Goal: Task Accomplishment & Management: Manage account settings

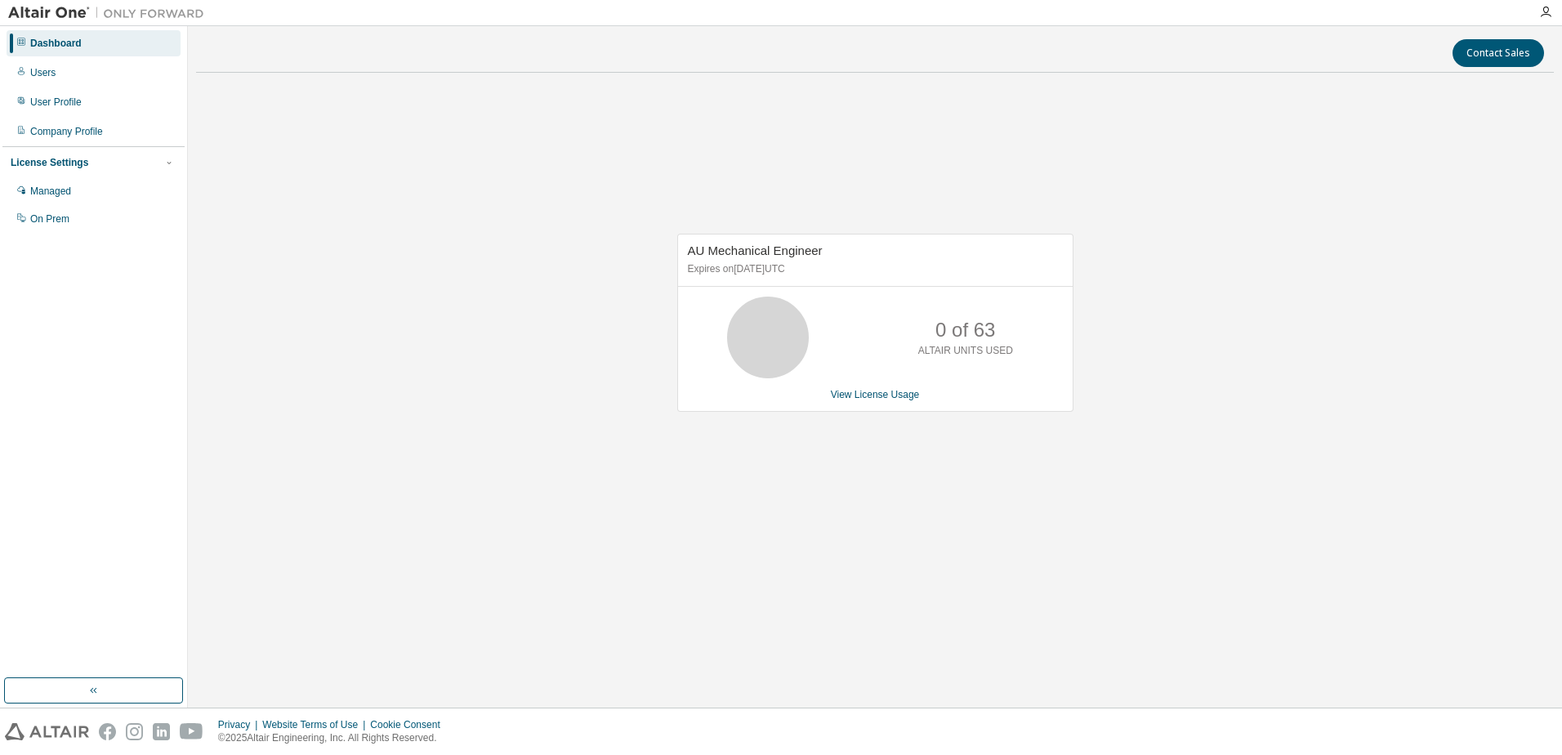
click at [239, 342] on div "AU Mechanical Engineer Expires on [DATE] UTC 0 of 63 ALTAIR UNITS USED View Lic…" at bounding box center [875, 331] width 1358 height 491
click at [70, 199] on div "Managed" at bounding box center [94, 191] width 174 height 26
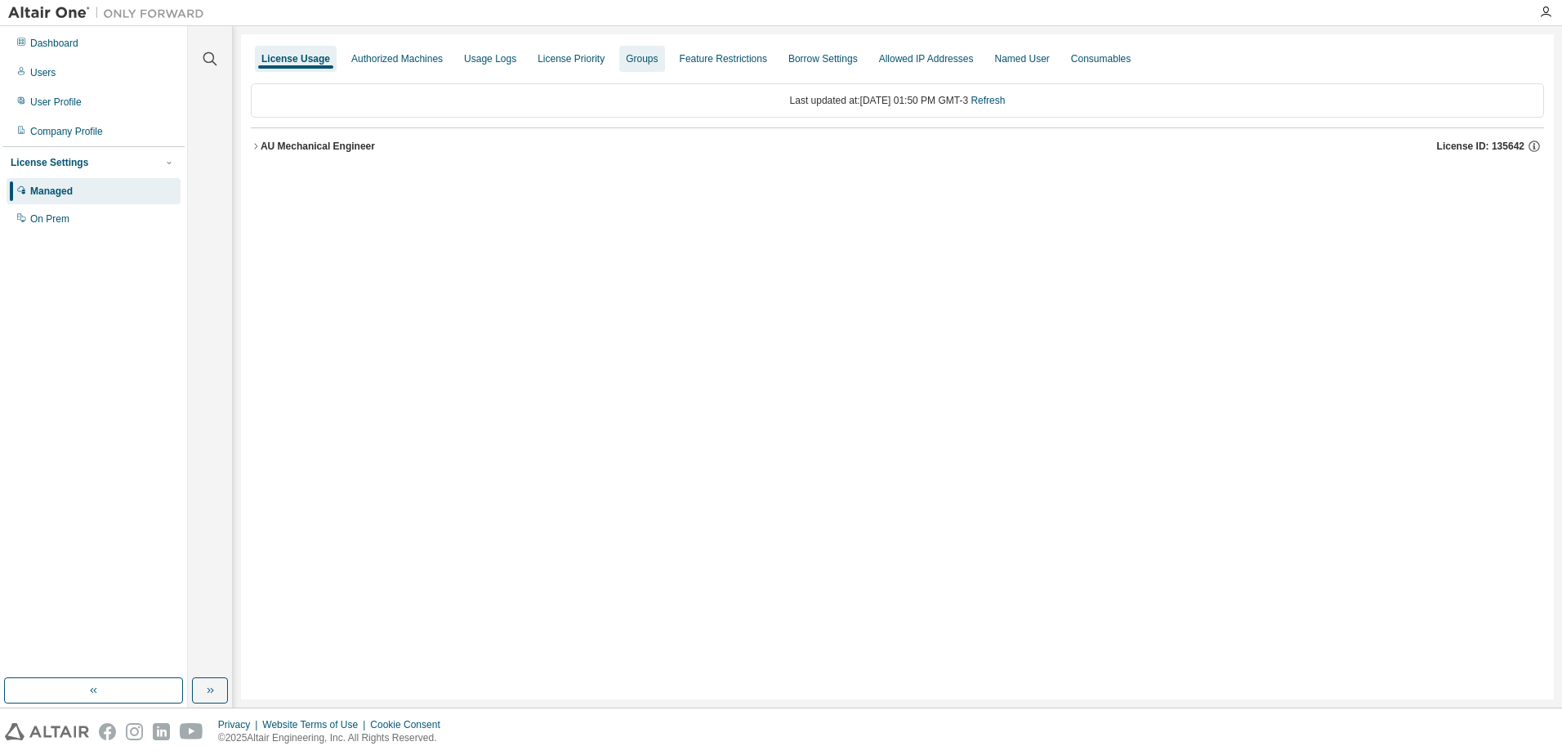
click at [652, 57] on div "Groups" at bounding box center [642, 58] width 32 height 13
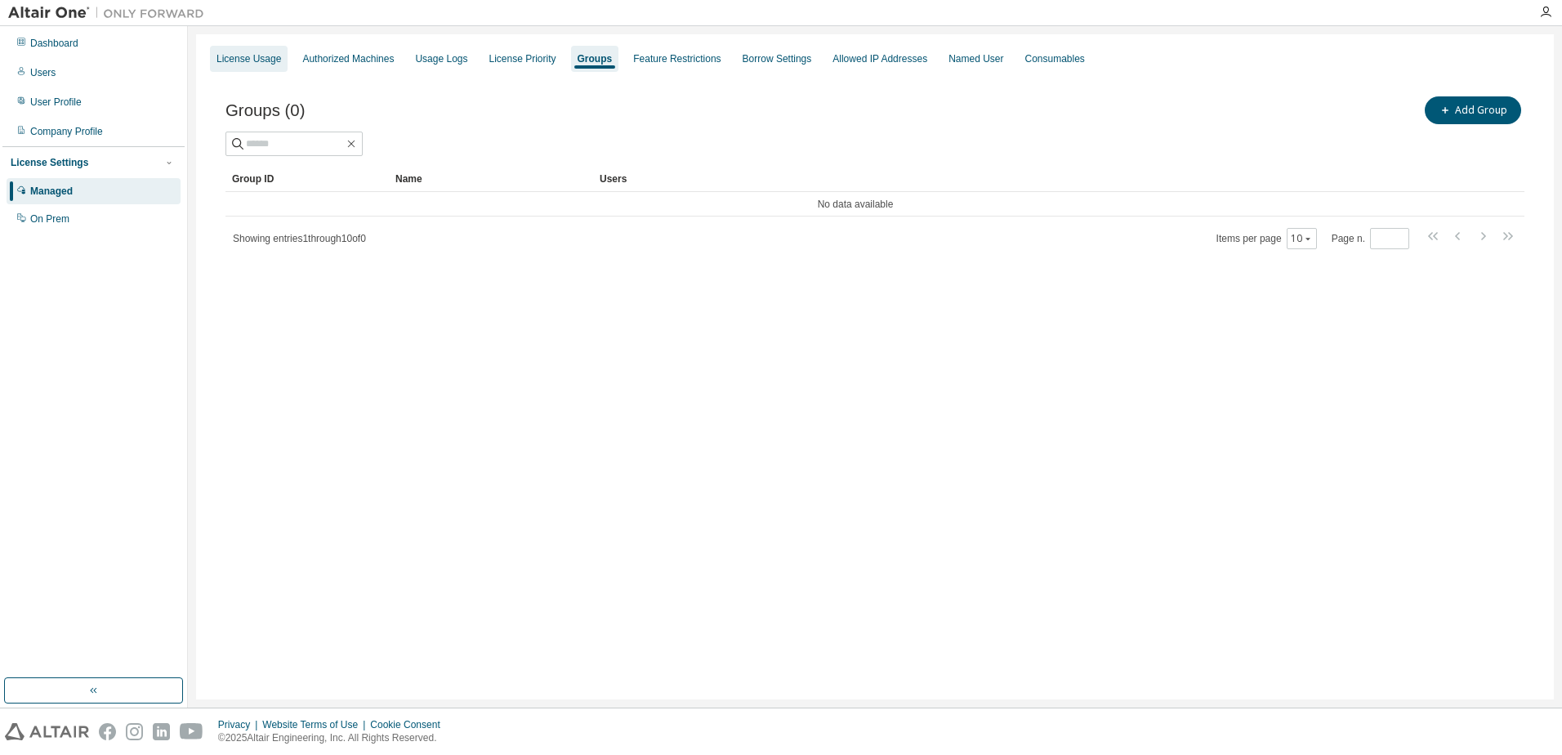
click at [254, 67] on div "License Usage" at bounding box center [249, 59] width 78 height 26
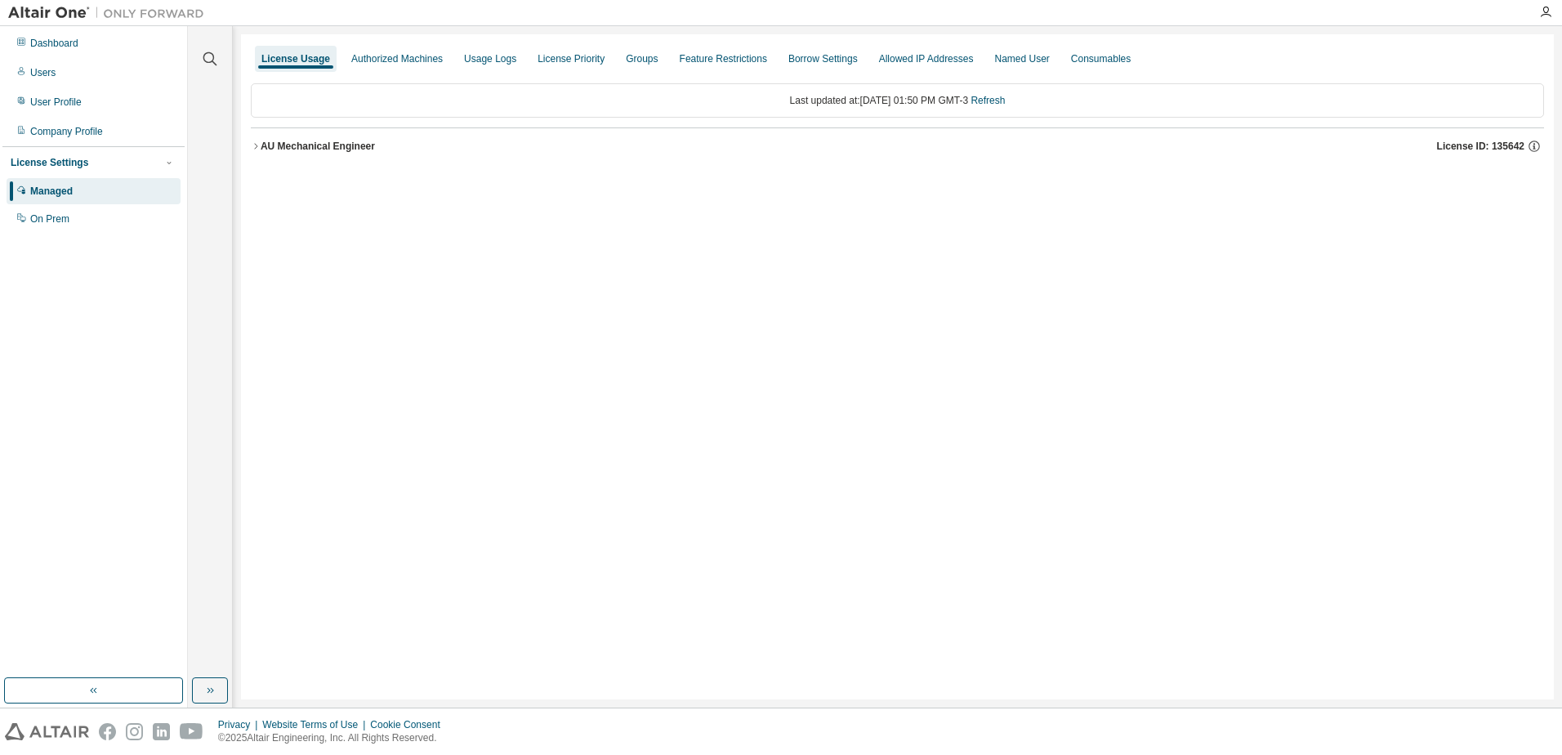
click at [258, 145] on icon "button" at bounding box center [256, 146] width 10 height 10
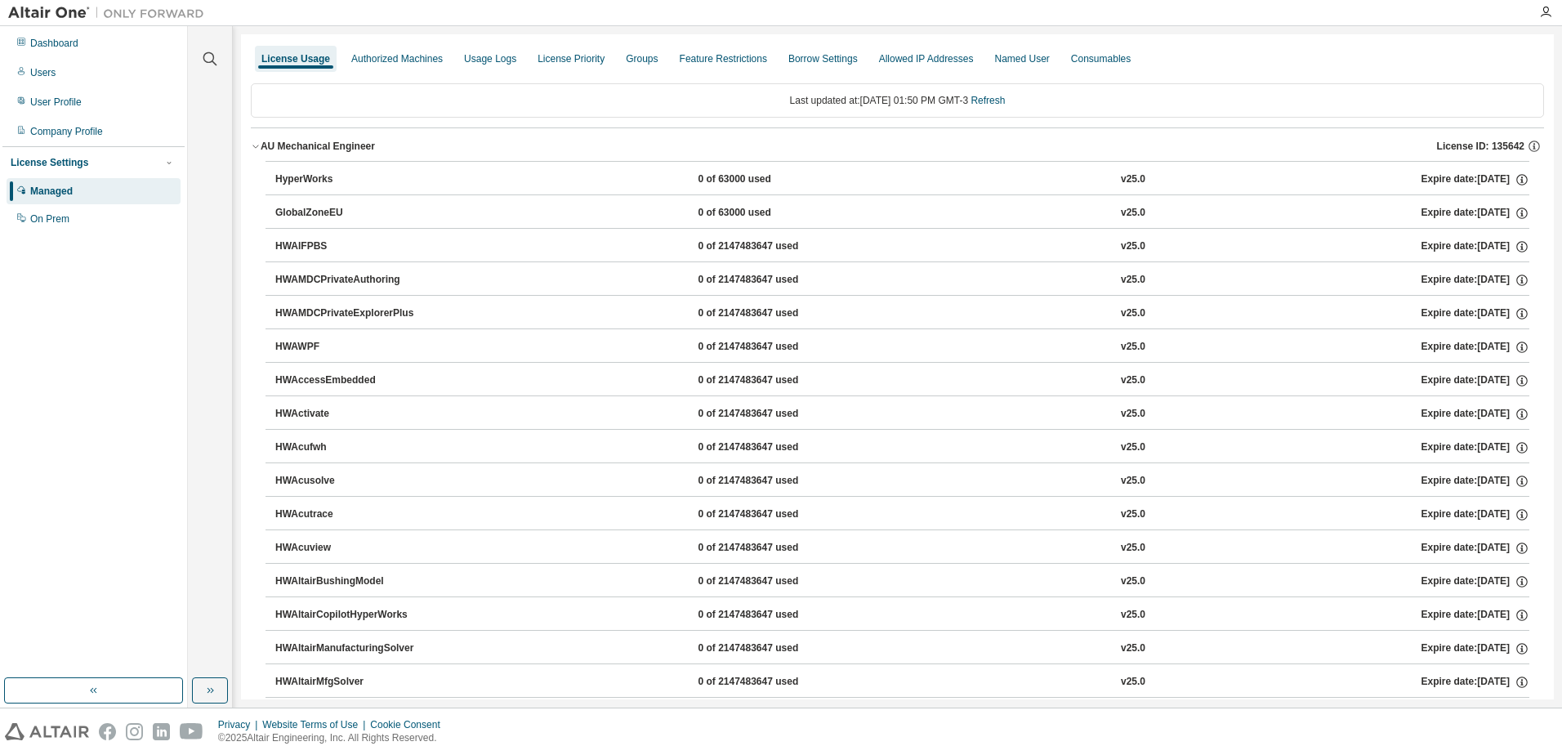
click at [258, 145] on icon "button" at bounding box center [255, 146] width 6 height 3
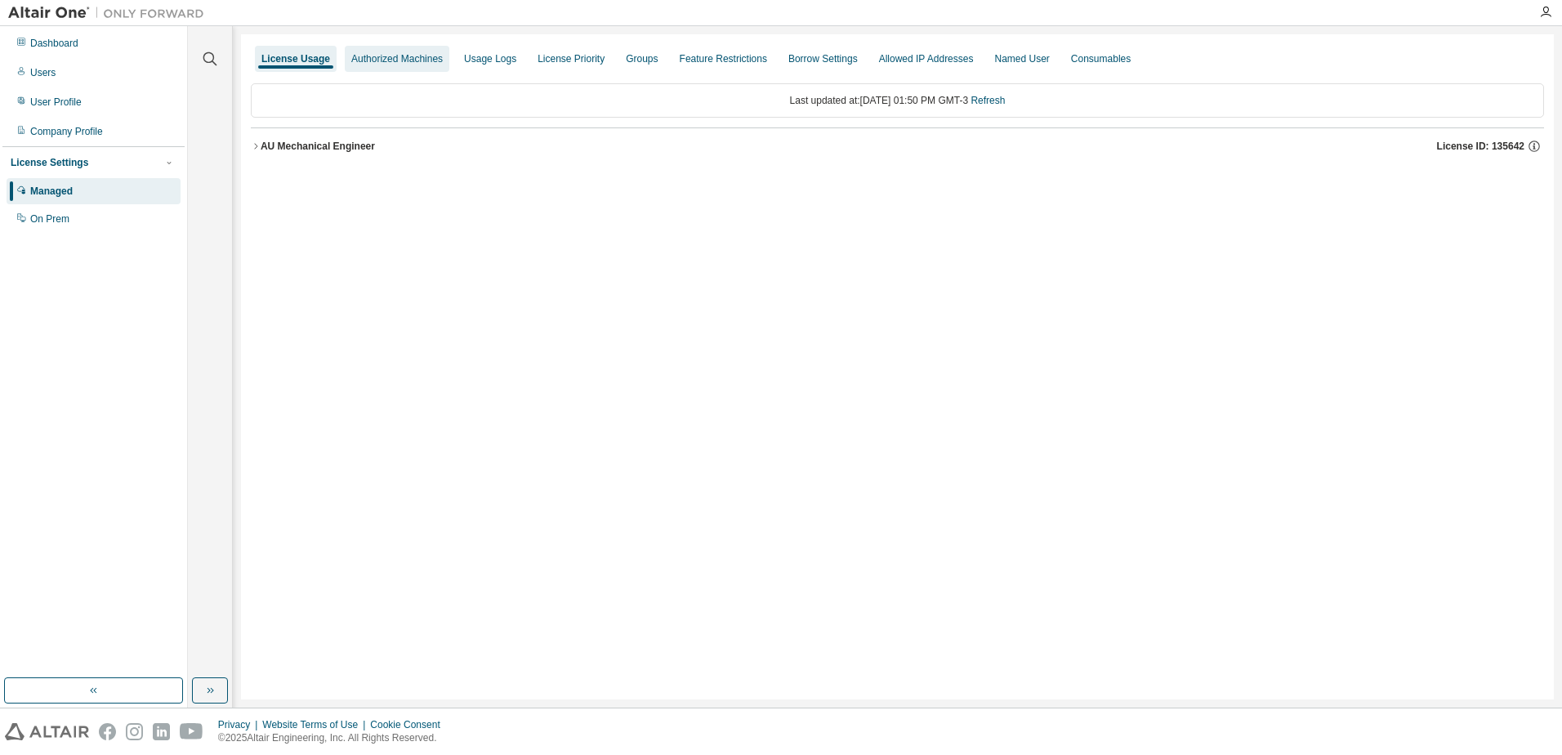
click at [436, 66] on div "Authorized Machines" at bounding box center [397, 59] width 105 height 26
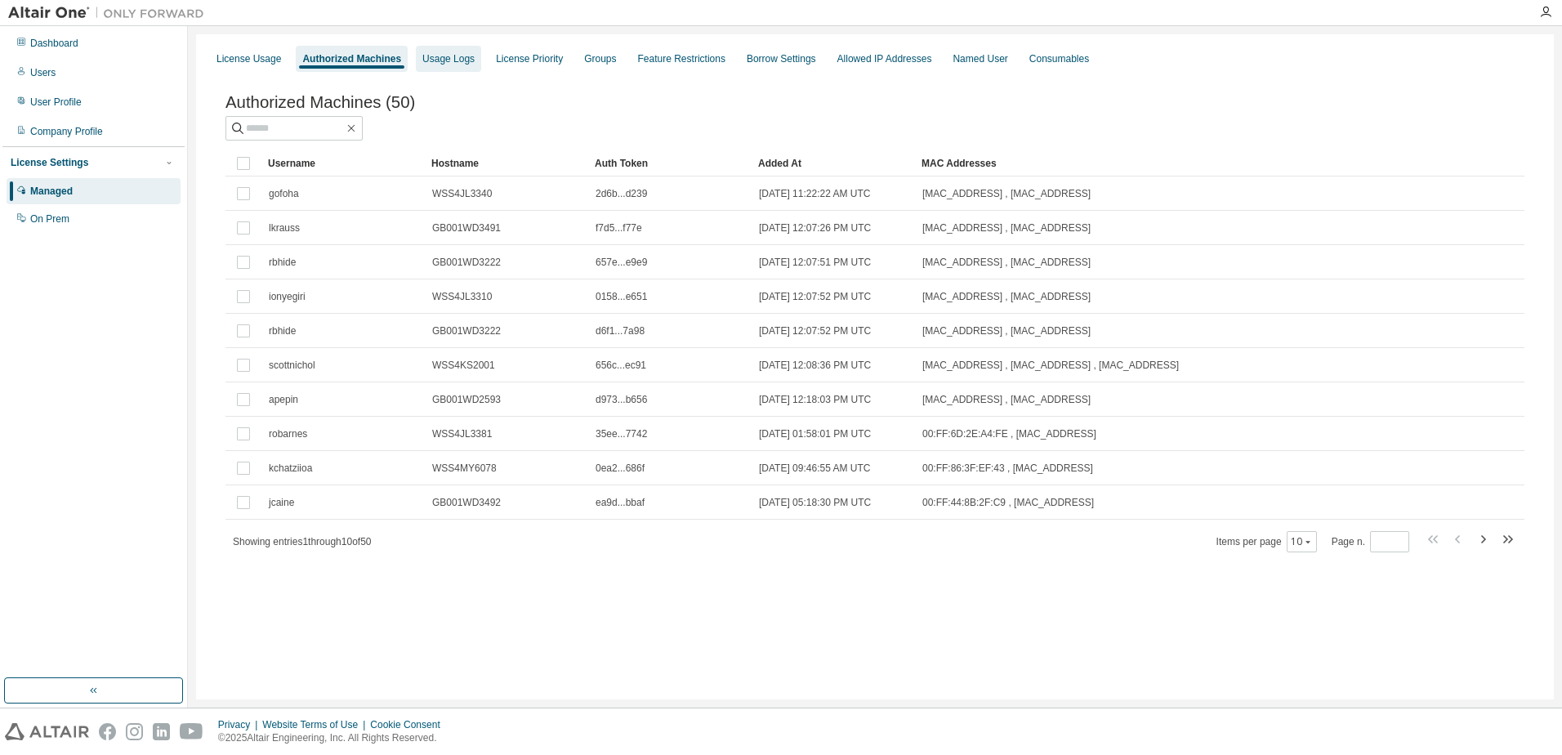
click at [446, 64] on div "Usage Logs" at bounding box center [448, 58] width 52 height 13
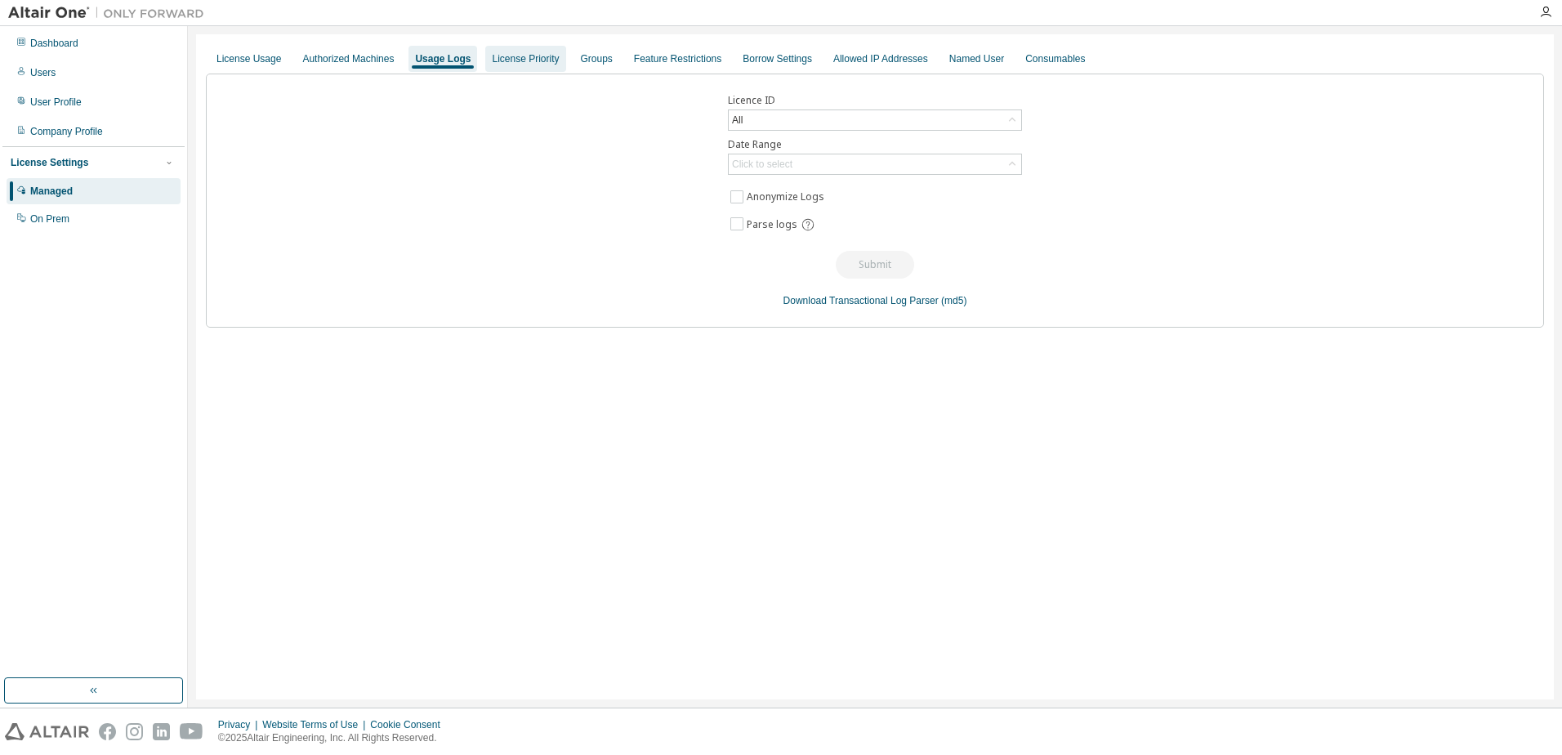
click at [559, 56] on div "License Priority" at bounding box center [525, 58] width 67 height 13
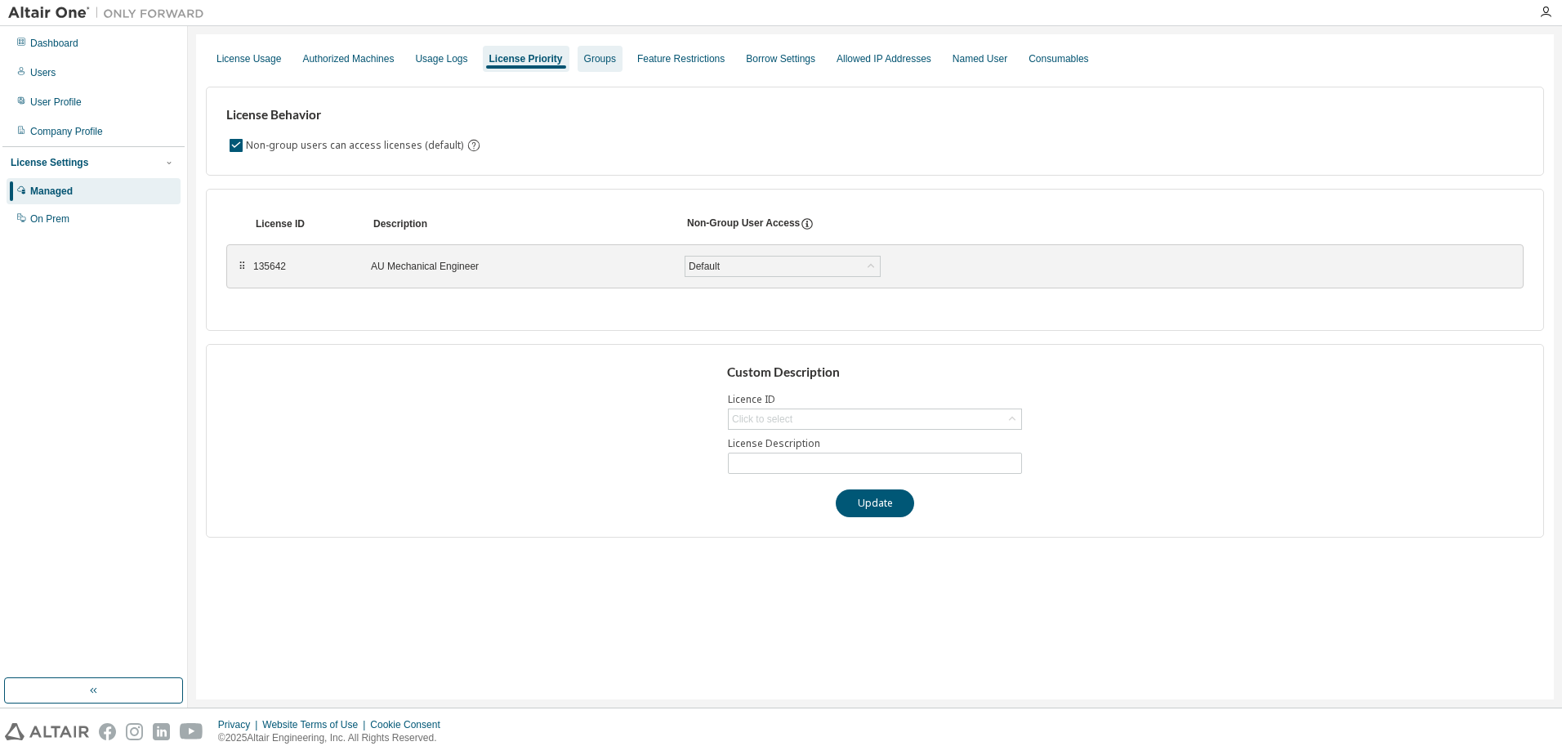
click at [605, 52] on div "Groups" at bounding box center [600, 58] width 32 height 13
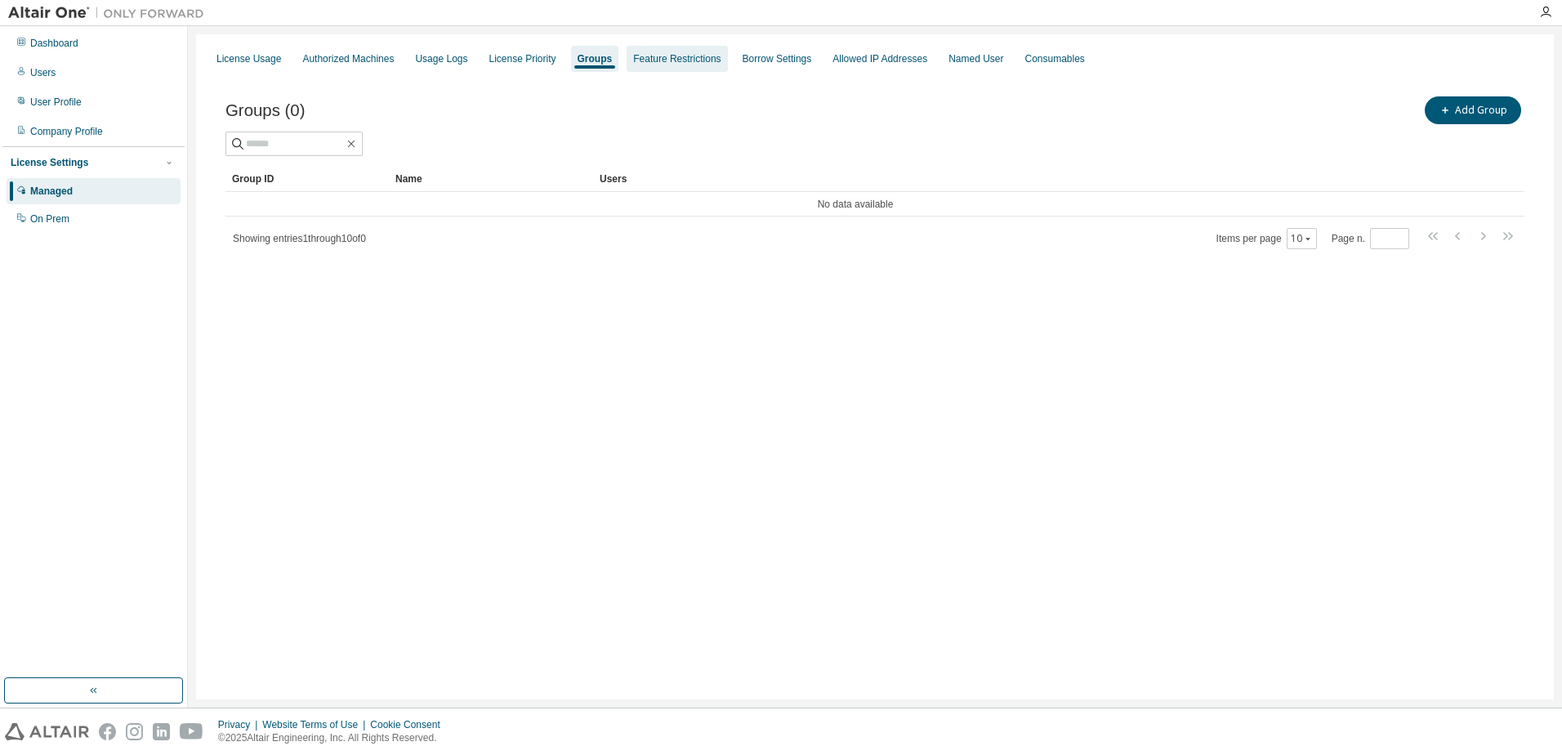
click at [683, 59] on div "Feature Restrictions" at bounding box center [676, 58] width 87 height 13
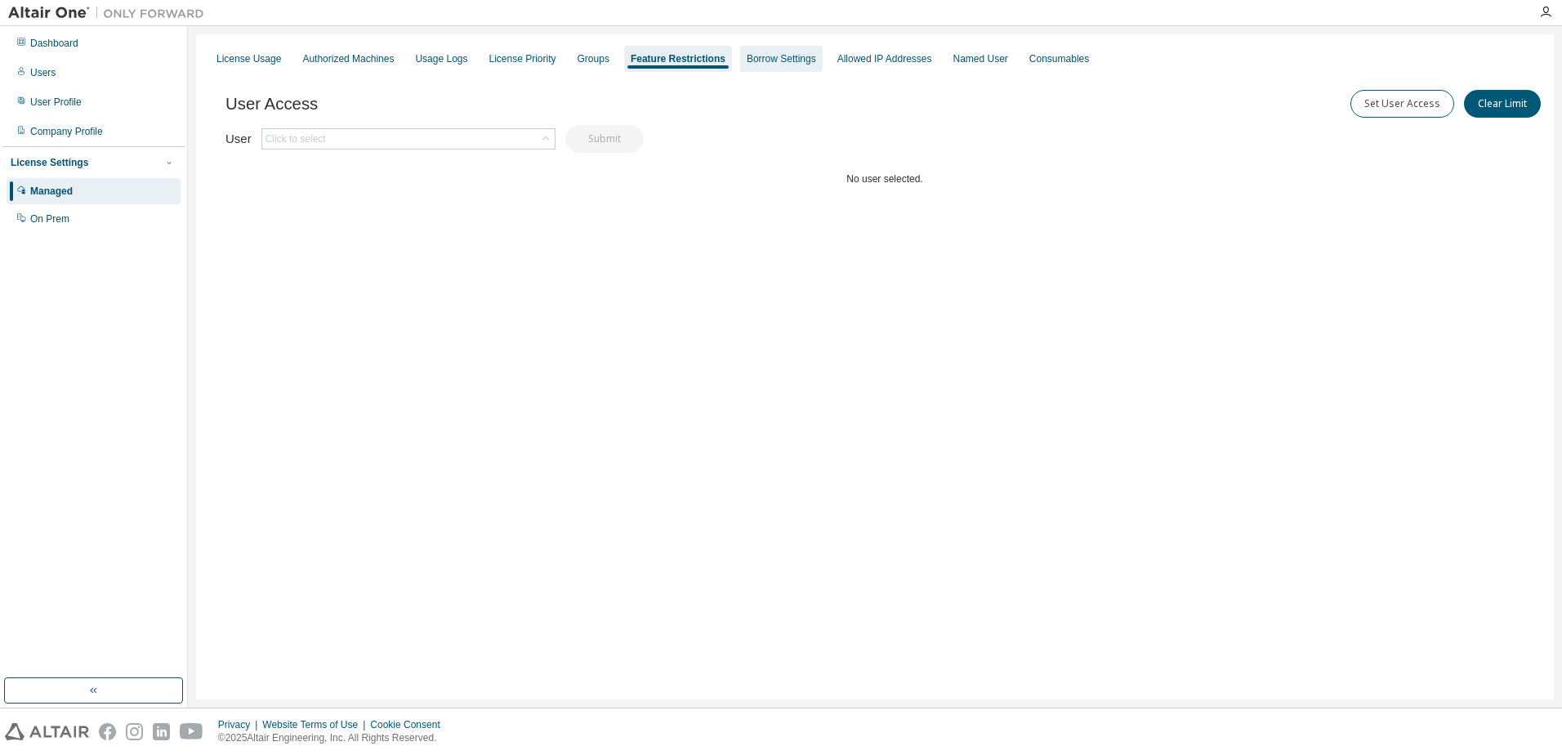
click at [762, 55] on div "Borrow Settings" at bounding box center [781, 59] width 83 height 26
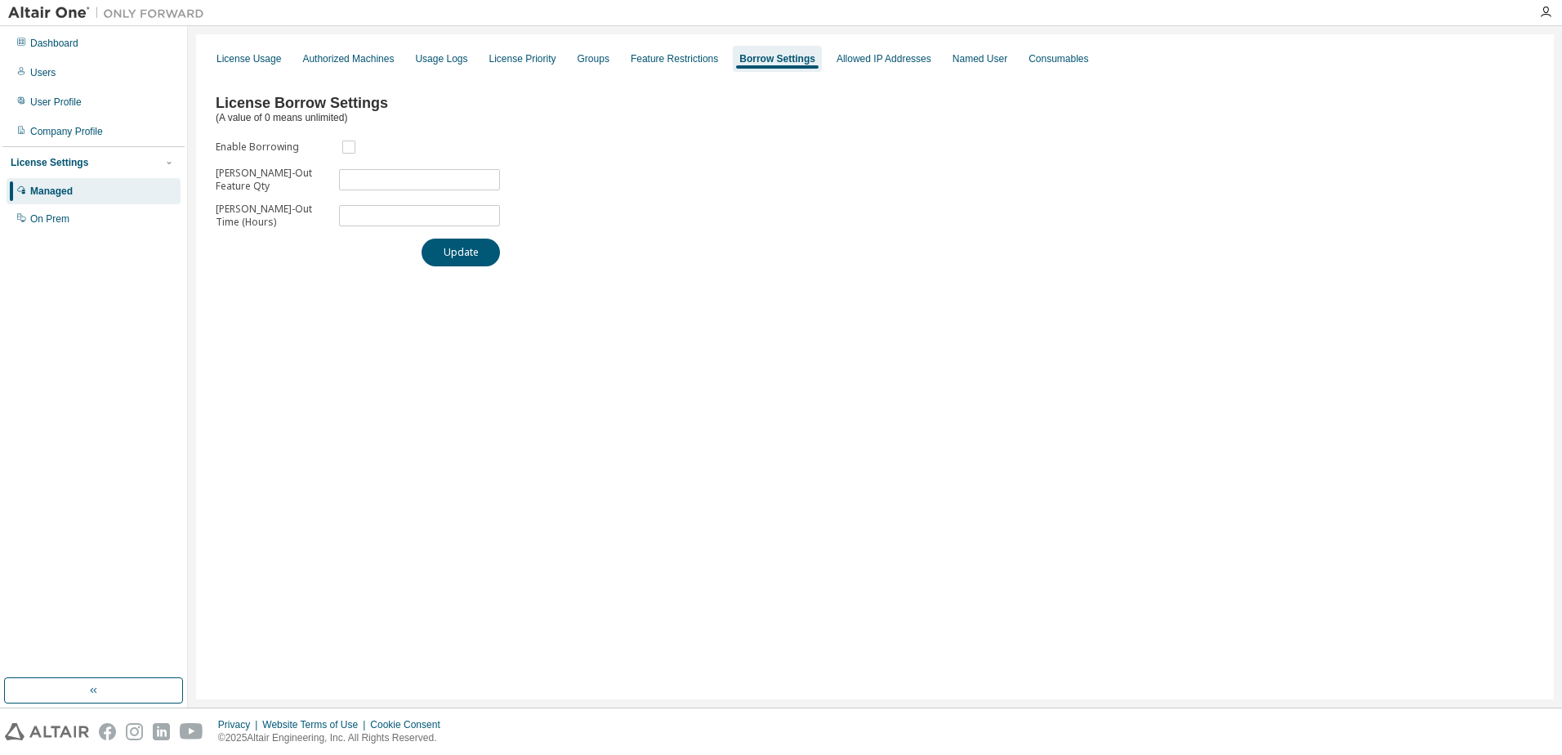
click at [903, 42] on div "License Usage Authorized Machines Usage Logs License Priority Groups Feature Re…" at bounding box center [875, 366] width 1358 height 665
click at [902, 58] on div "Allowed IP Addresses" at bounding box center [884, 58] width 95 height 13
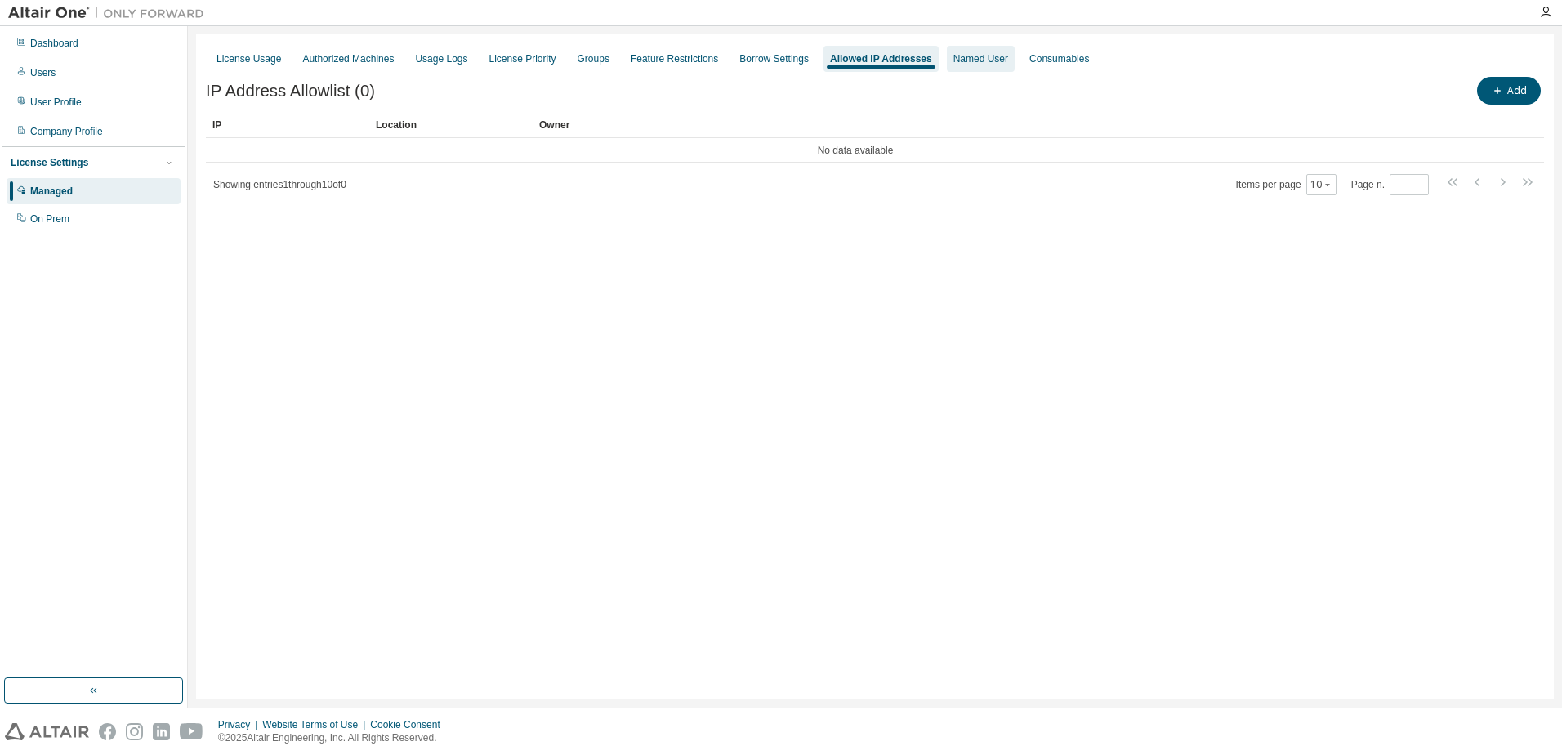
click at [1015, 51] on div "Named User" at bounding box center [981, 59] width 68 height 26
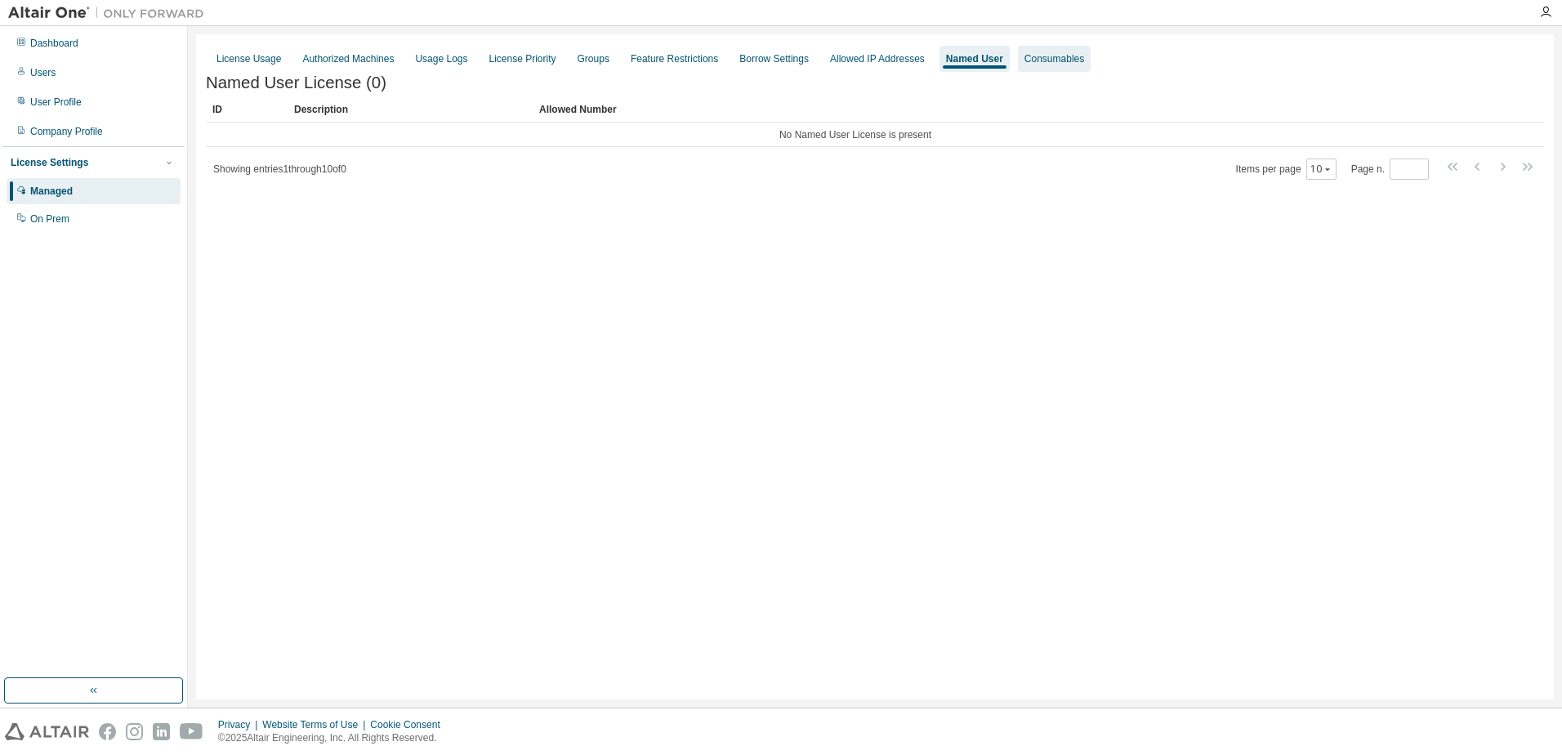
click at [1084, 55] on div "Consumables" at bounding box center [1055, 58] width 60 height 13
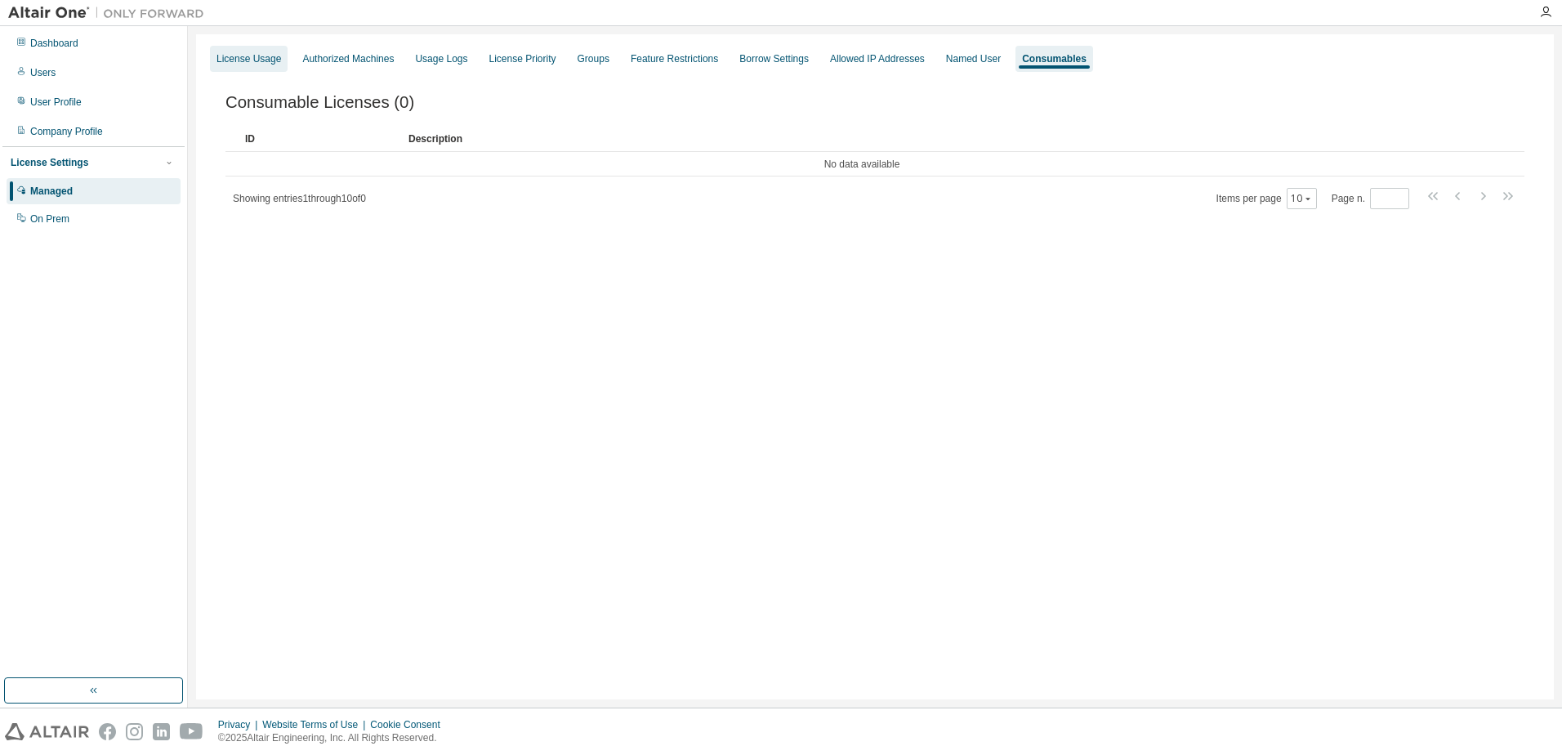
click at [266, 61] on div "License Usage" at bounding box center [249, 58] width 65 height 13
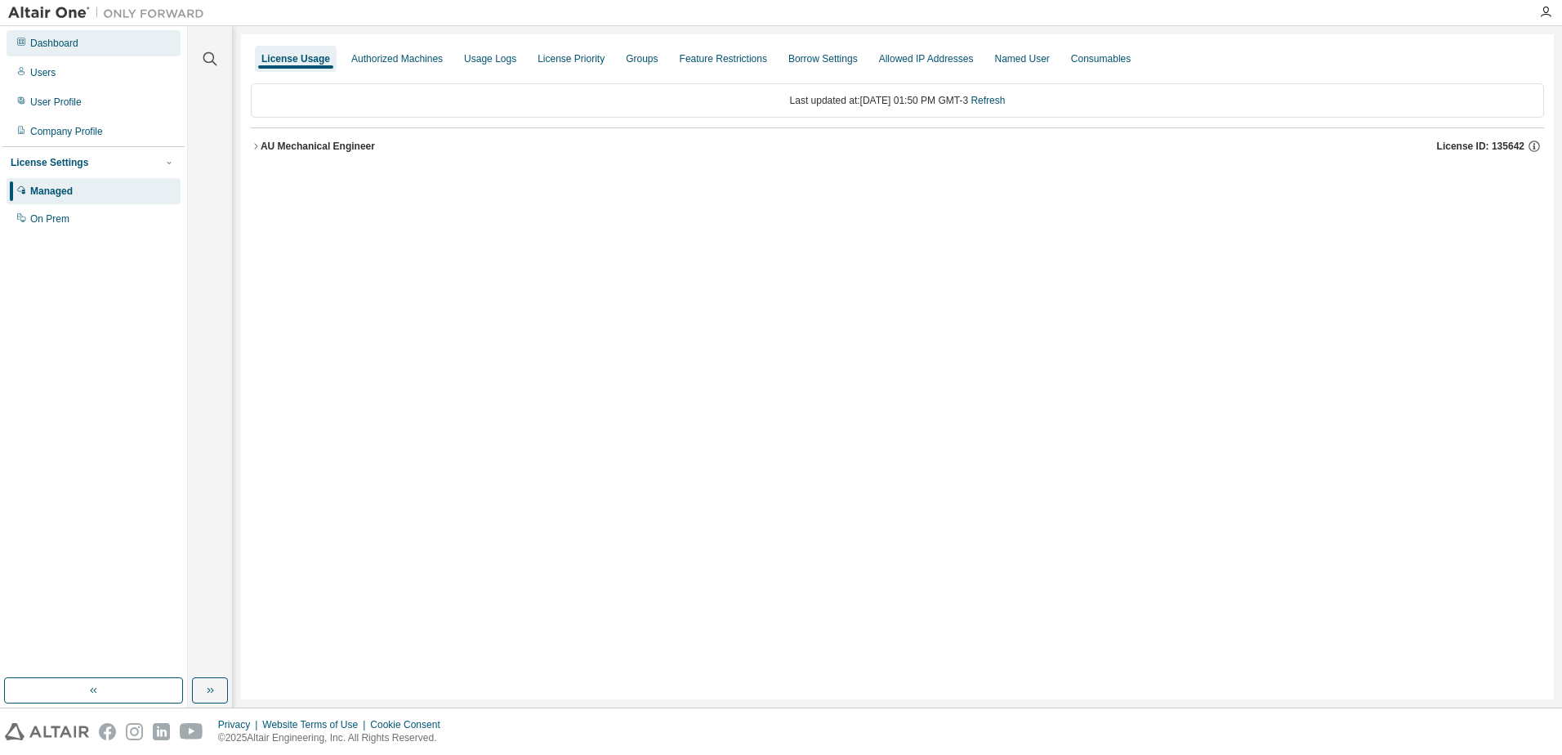
click at [90, 47] on div "Dashboard" at bounding box center [94, 43] width 174 height 26
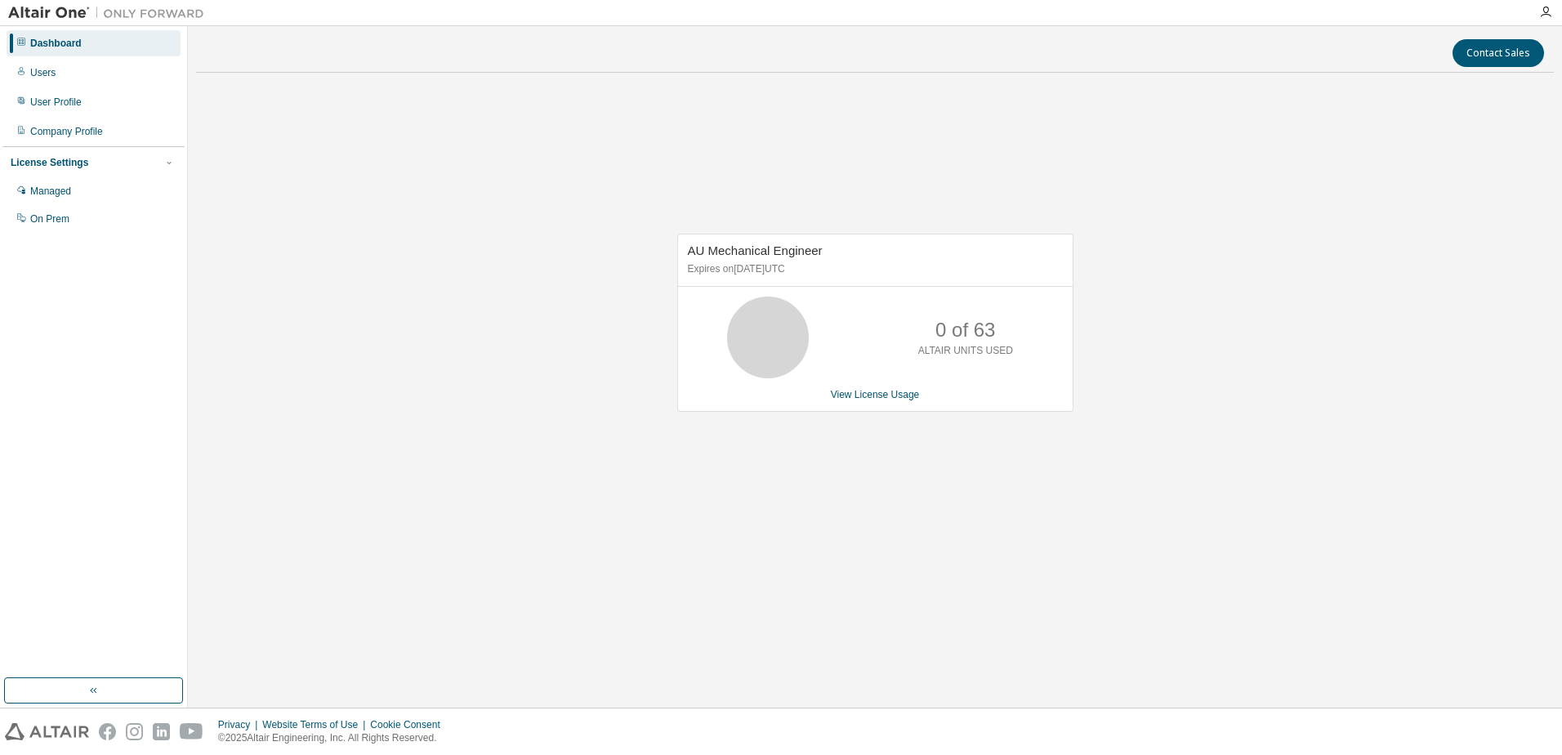
click at [977, 326] on p "0 of 63" at bounding box center [966, 330] width 60 height 28
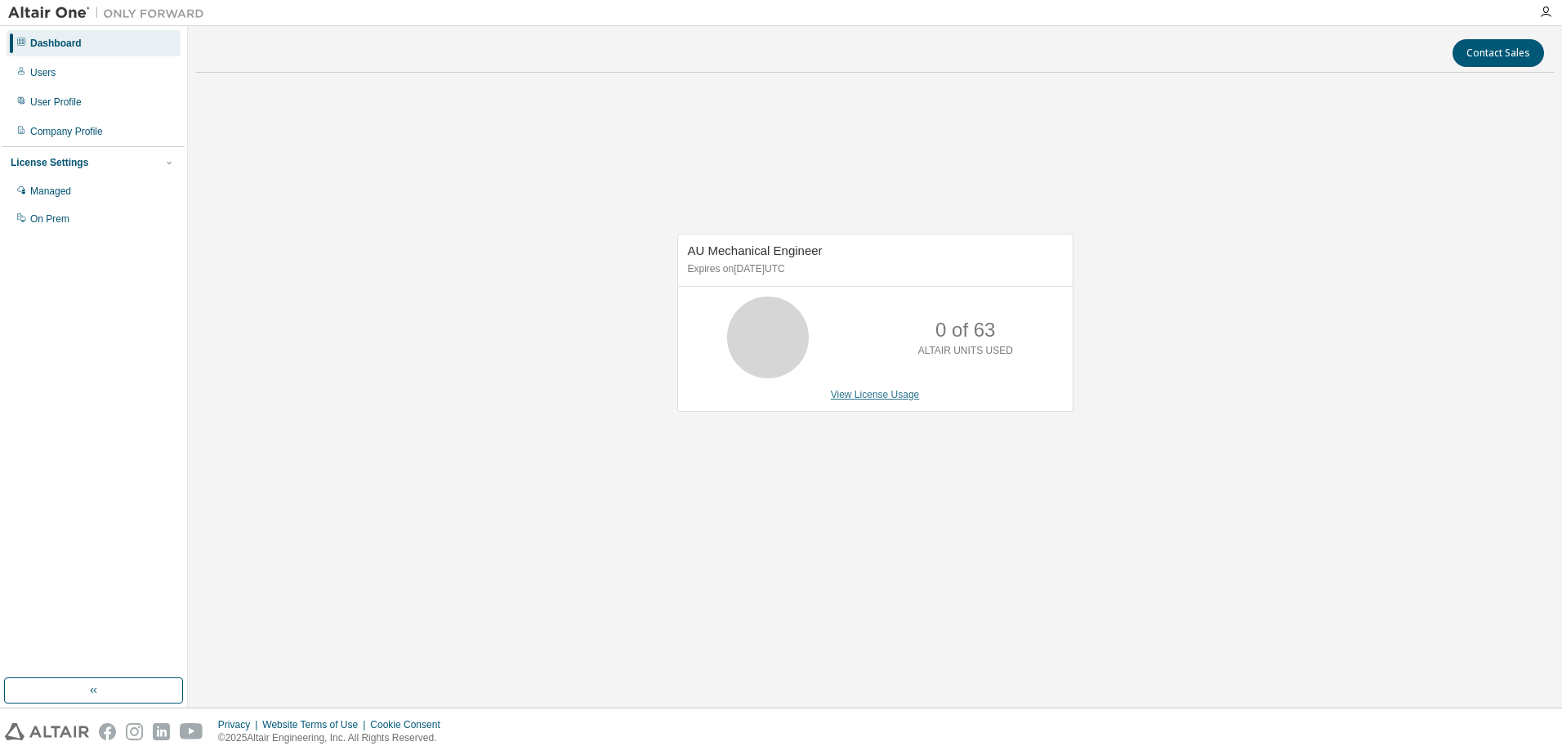
click at [882, 399] on link "View License Usage" at bounding box center [875, 394] width 89 height 11
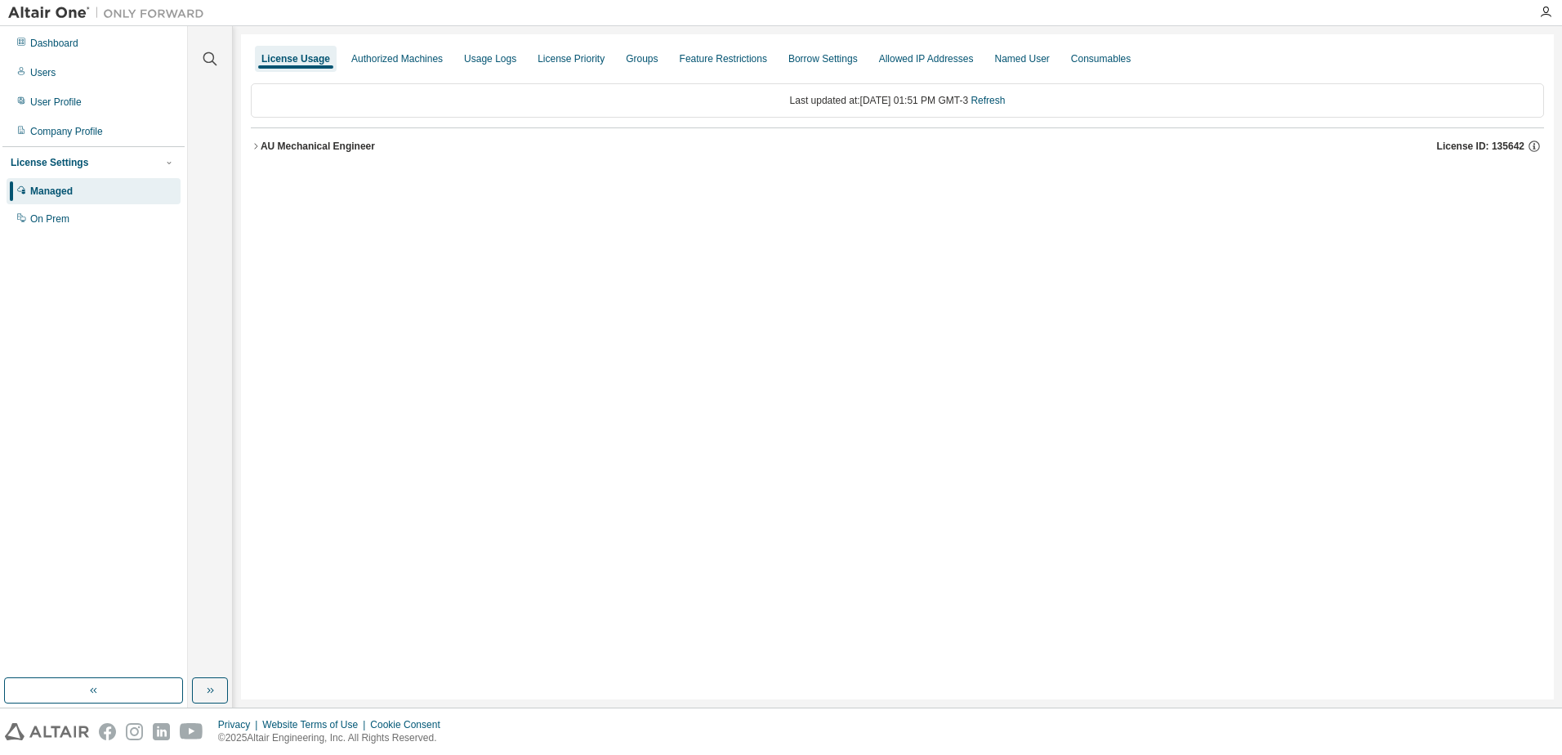
click at [257, 146] on icon "button" at bounding box center [255, 146] width 3 height 6
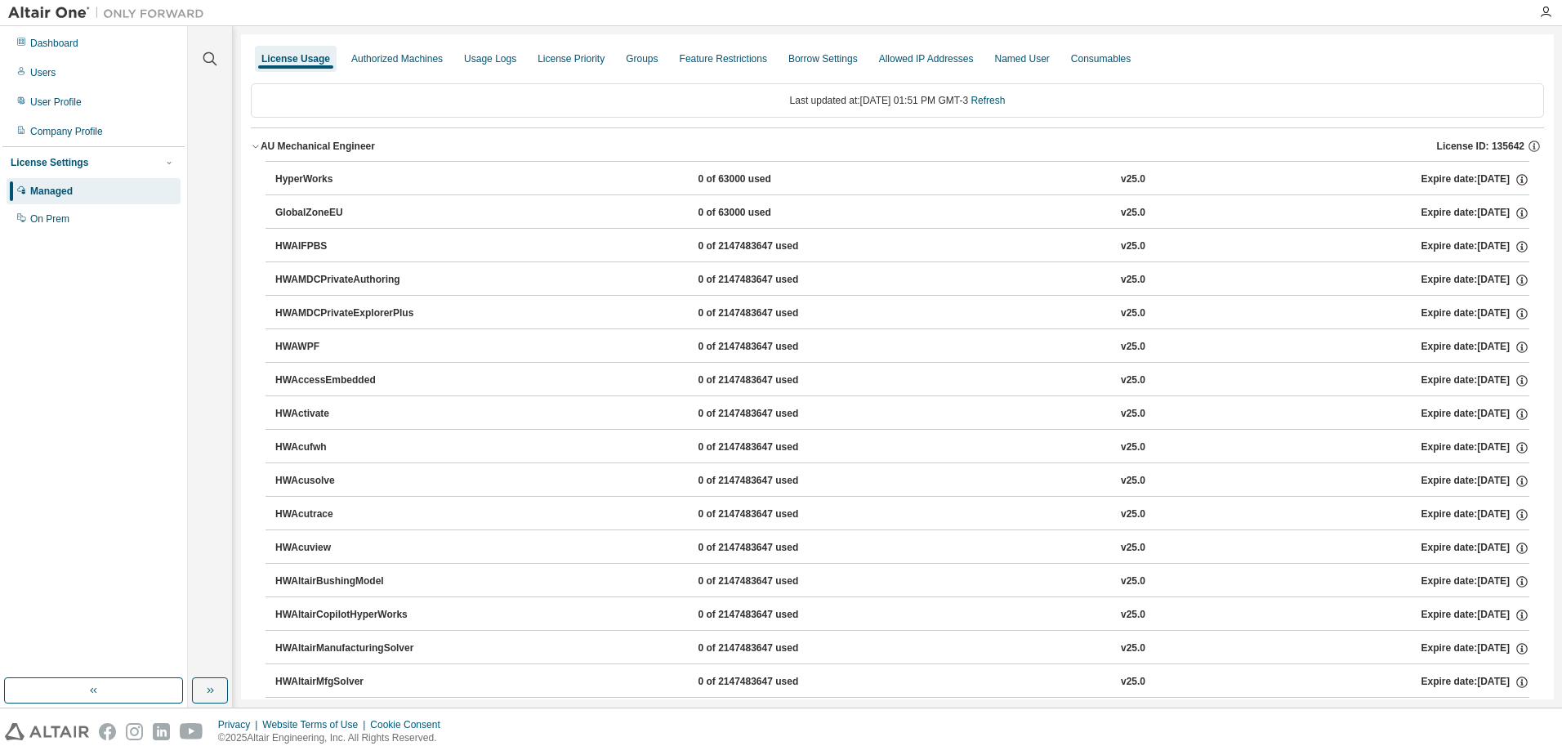
click at [300, 176] on div "HyperWorks" at bounding box center [348, 179] width 147 height 15
click at [307, 184] on div "HyperWorks" at bounding box center [348, 179] width 147 height 15
click at [62, 81] on div "Users" at bounding box center [94, 73] width 174 height 26
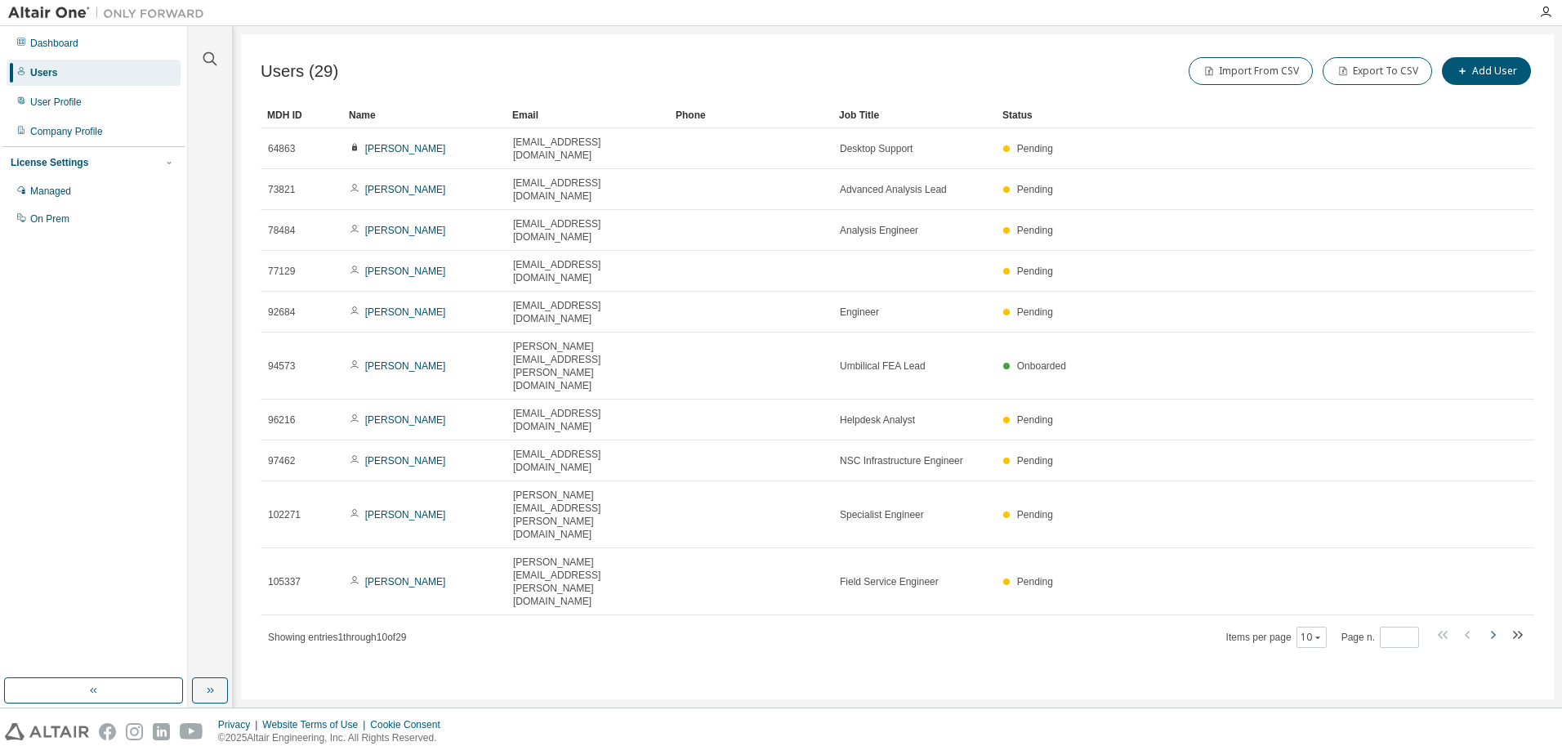
click at [1492, 631] on icon "button" at bounding box center [1493, 635] width 5 height 8
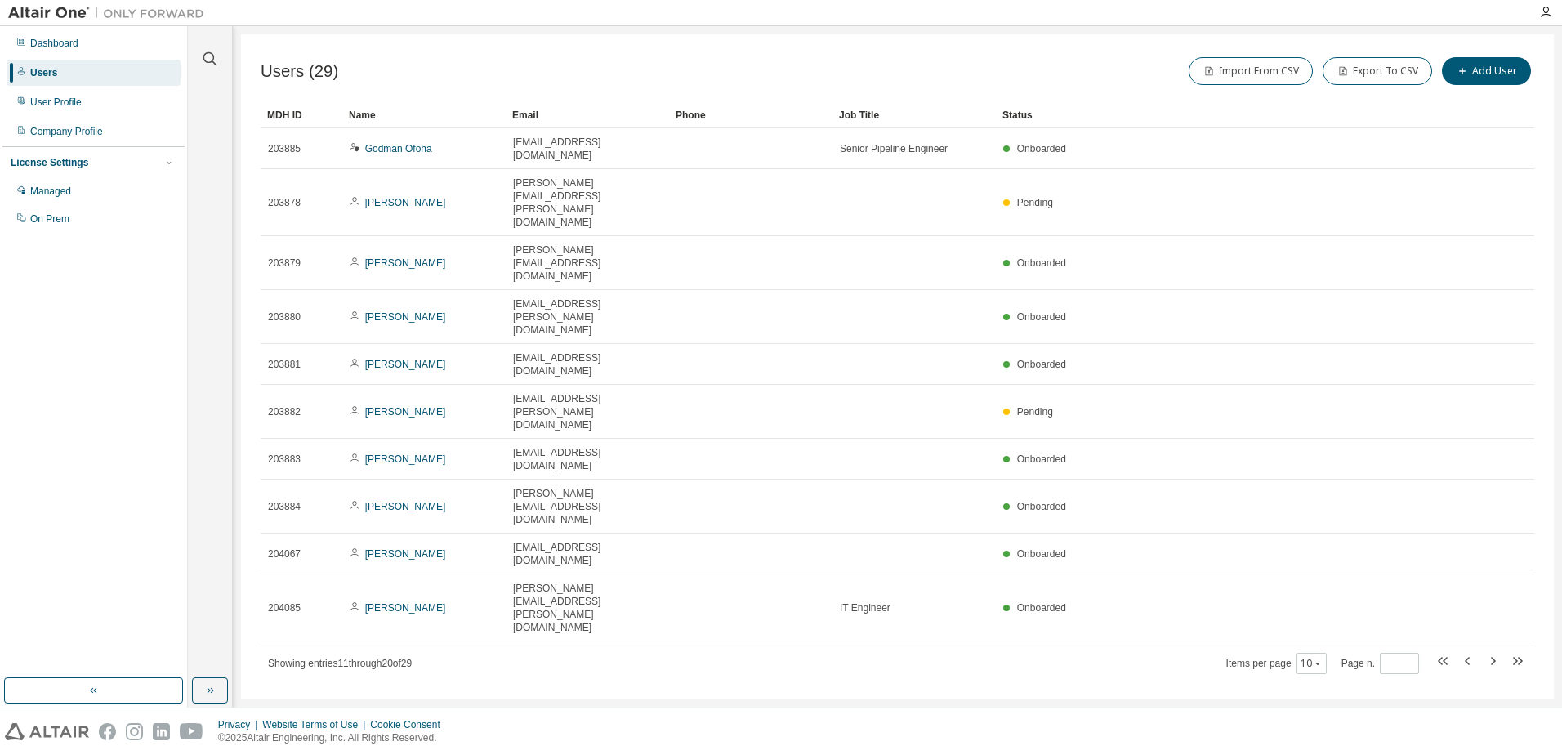
click at [1026, 109] on div "Status" at bounding box center [1226, 115] width 447 height 26
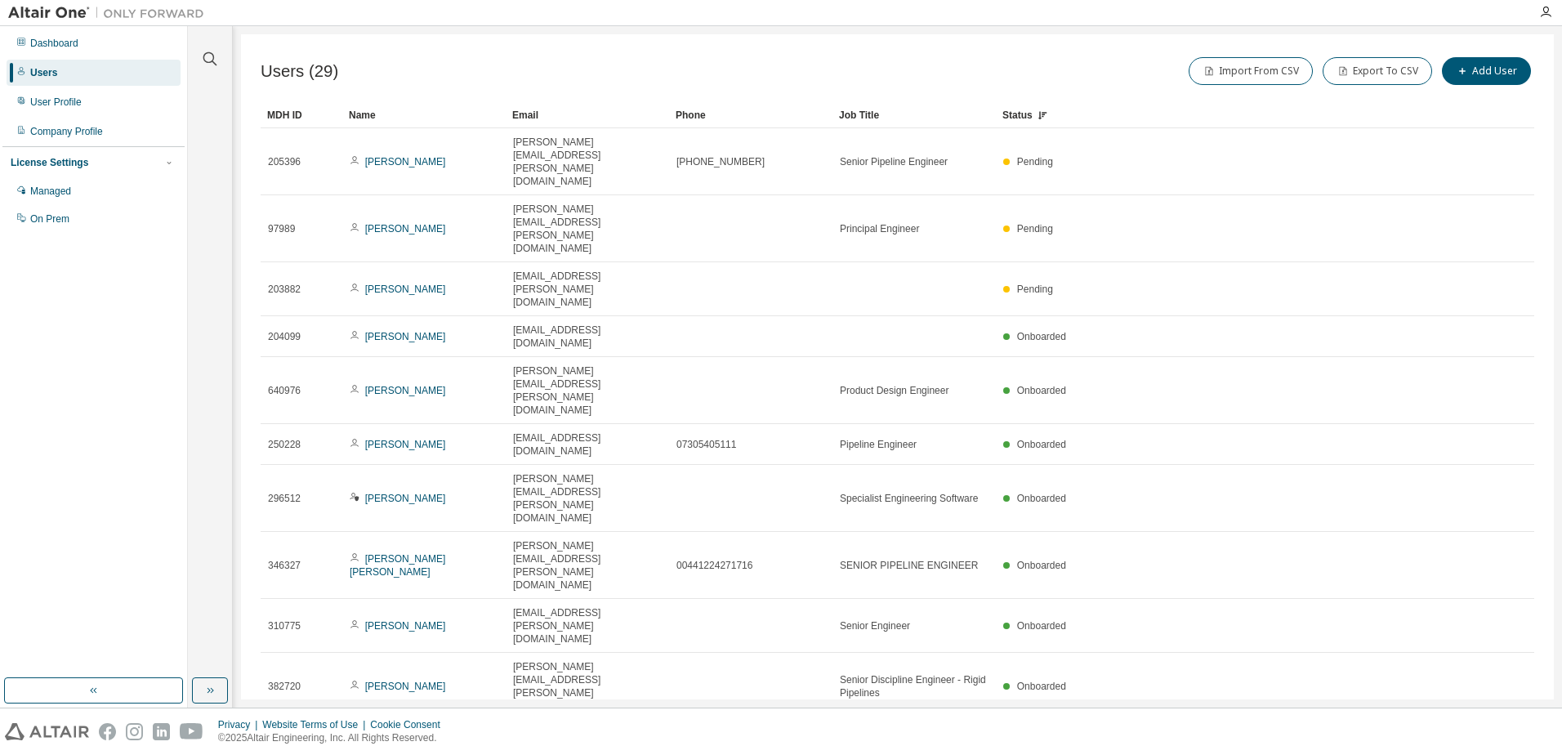
click at [1520, 730] on icon "button" at bounding box center [1518, 740] width 20 height 20
type input "*"
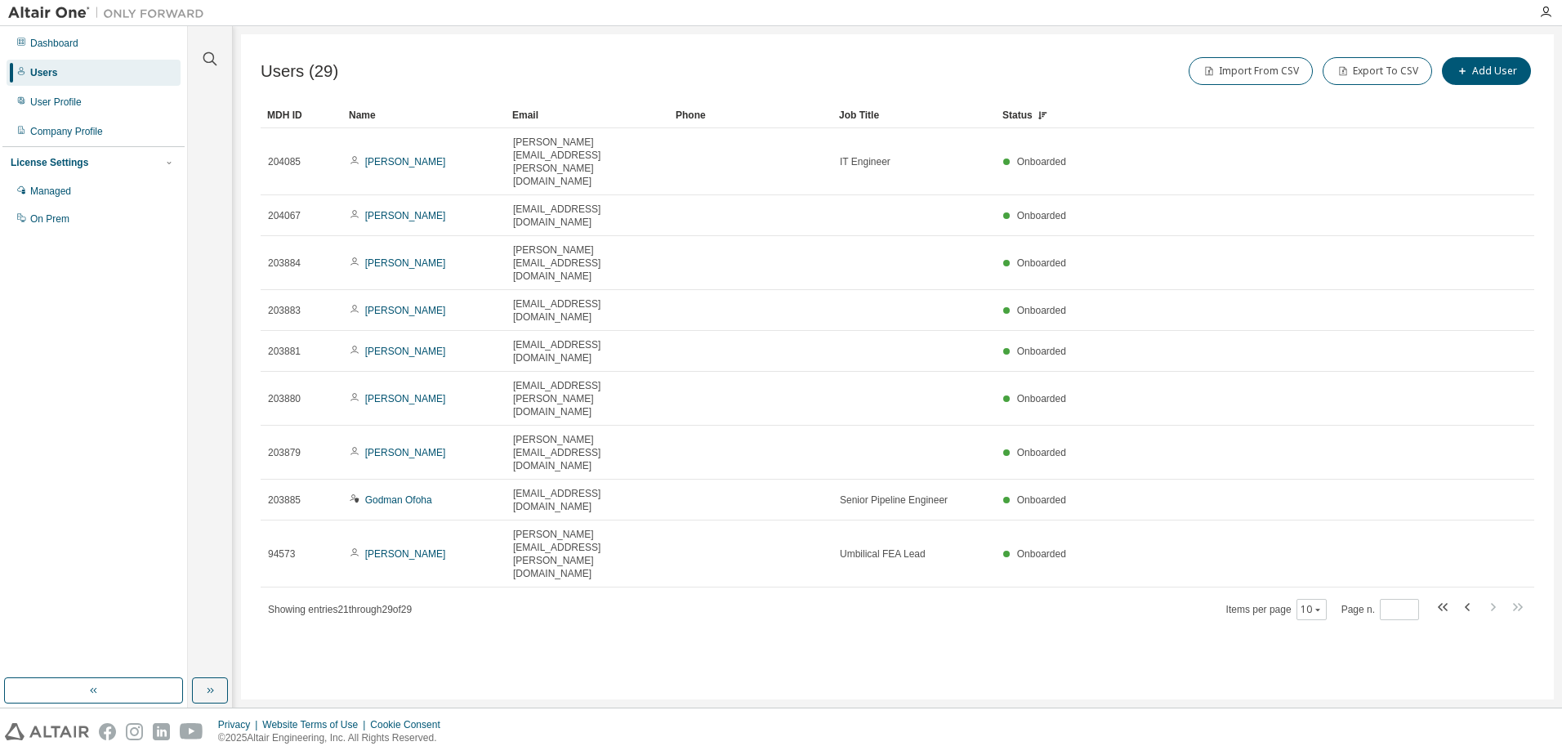
click at [904, 535] on div "Users (29) Import From CSV Export To CSV Add User Clear Load Save Save As Field…" at bounding box center [897, 366] width 1313 height 665
click at [726, 549] on div "Users (29) Import From CSV Export To CSV Add User Clear Load Save Save As Field…" at bounding box center [897, 366] width 1313 height 665
